Goal: Task Accomplishment & Management: Manage account settings

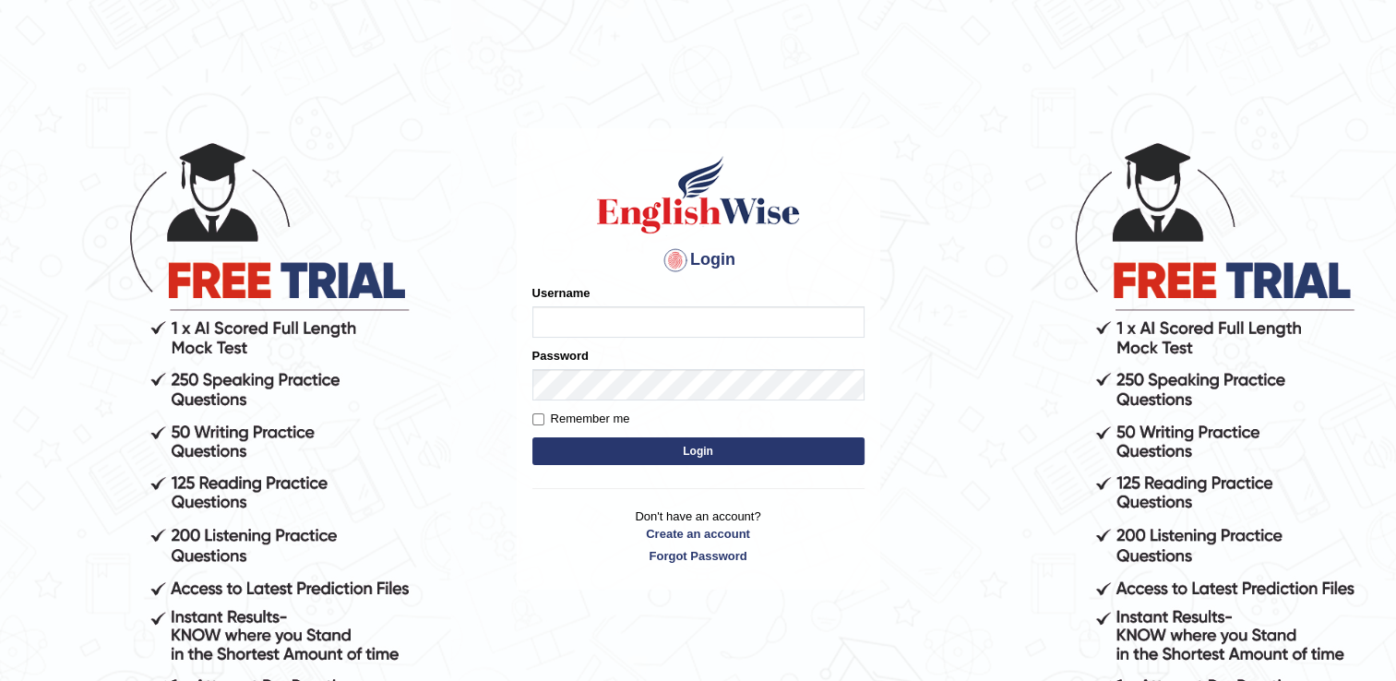
type input "pooja_pte"
drag, startPoint x: 1311, startPoint y: 0, endPoint x: 951, endPoint y: 65, distance: 365.5
type input "pooja_pte"
drag, startPoint x: 1337, startPoint y: 1, endPoint x: 999, endPoint y: 89, distance: 349.0
click at [999, 89] on body "Login Please fix the following errors: Username pooja_pte Password Remember me …" at bounding box center [698, 410] width 1396 height 681
